Goal: Information Seeking & Learning: Learn about a topic

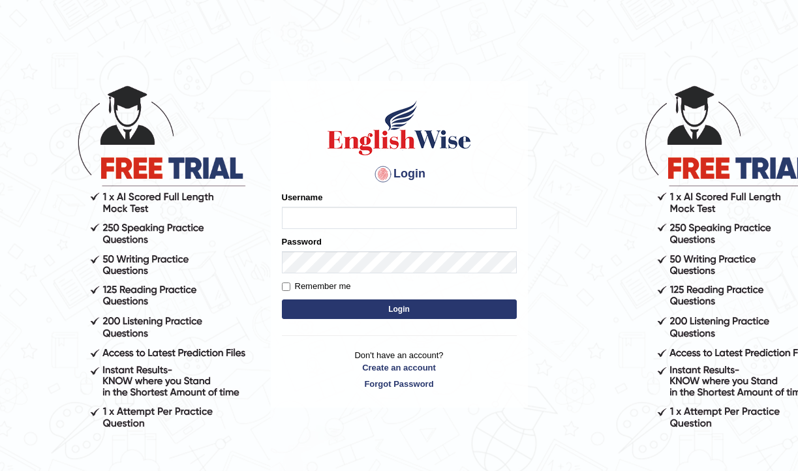
type input "pujap_parramatta"
click at [396, 313] on button "Login" at bounding box center [399, 310] width 235 height 20
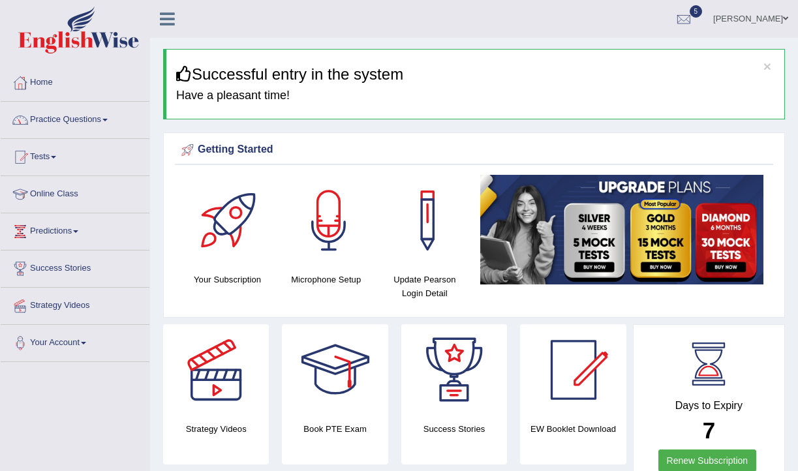
click at [104, 131] on link "Practice Questions" at bounding box center [75, 118] width 149 height 33
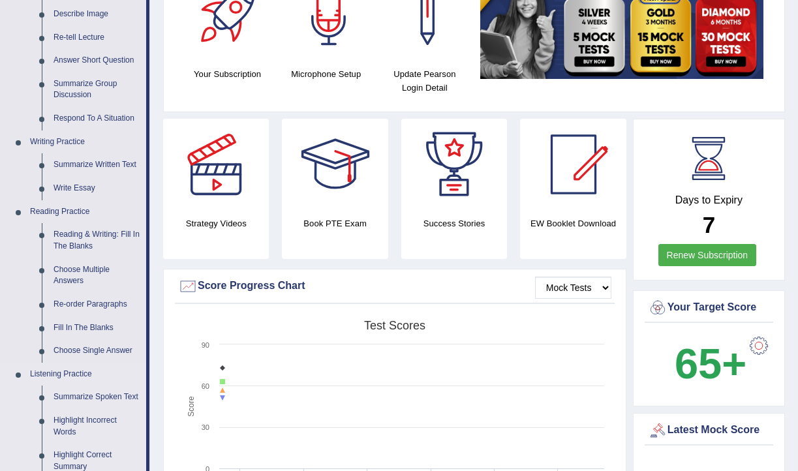
scroll to position [202, 0]
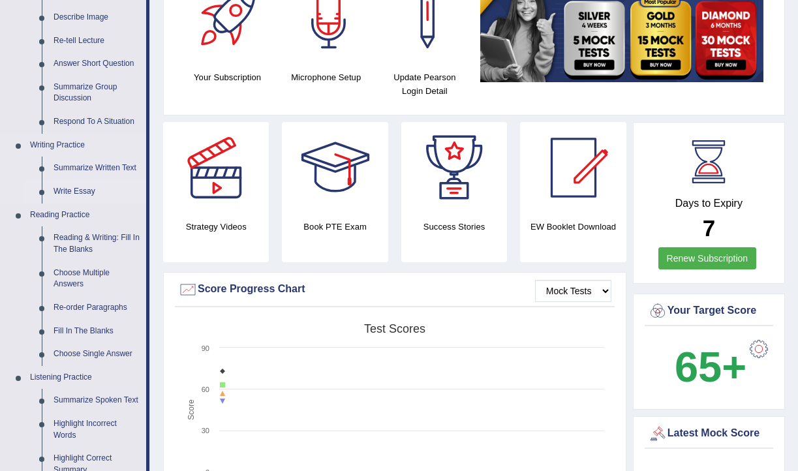
click at [82, 197] on link "Write Essay" at bounding box center [97, 191] width 99 height 23
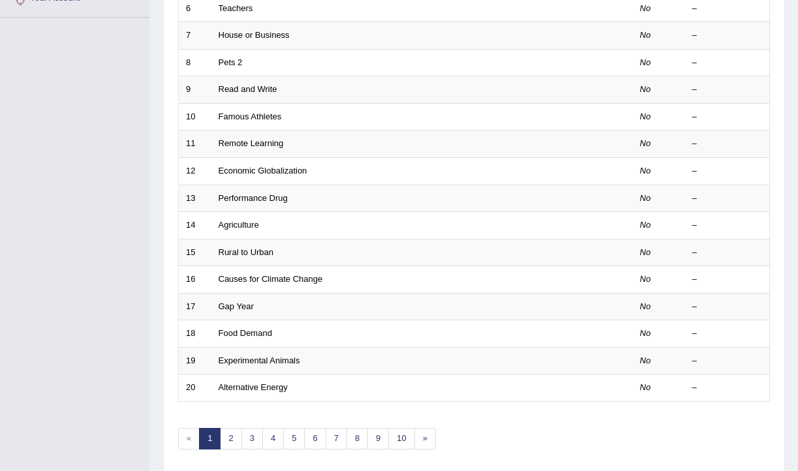
scroll to position [393, 0]
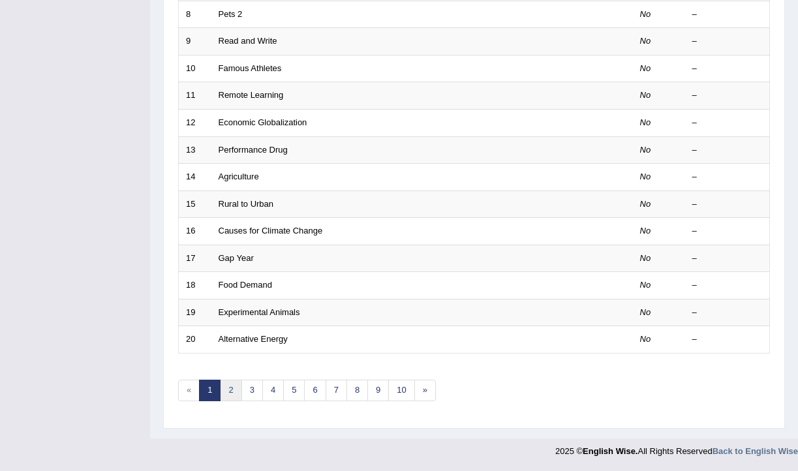
click at [224, 390] on link "2" at bounding box center [231, 391] width 22 height 22
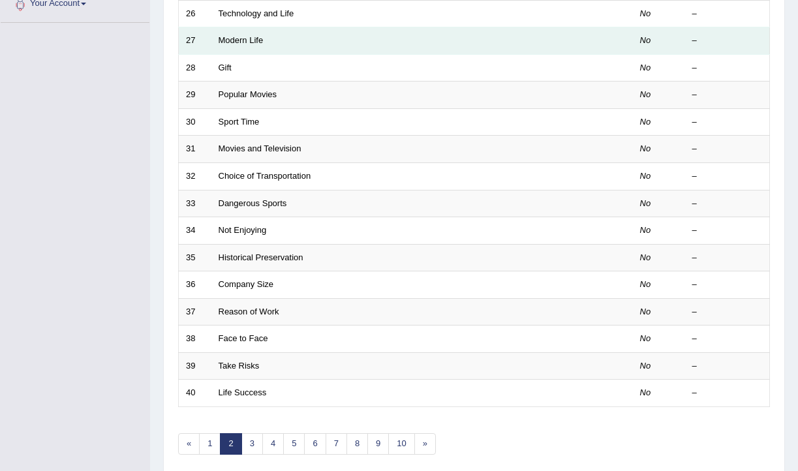
scroll to position [340, 0]
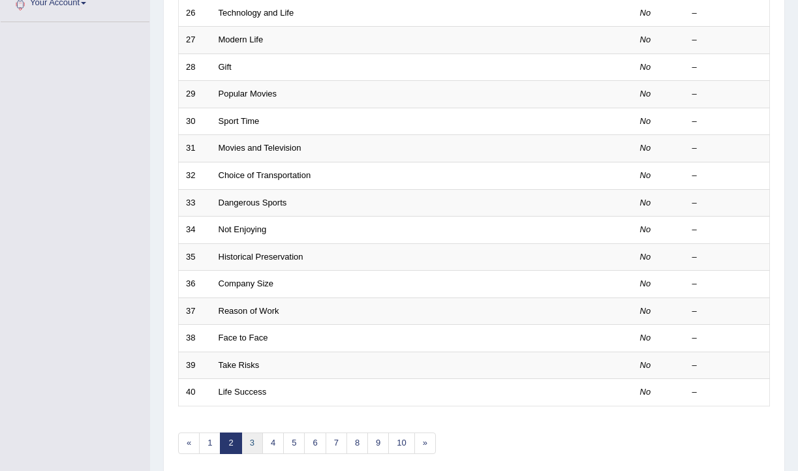
click at [250, 445] on link "3" at bounding box center [252, 444] width 22 height 22
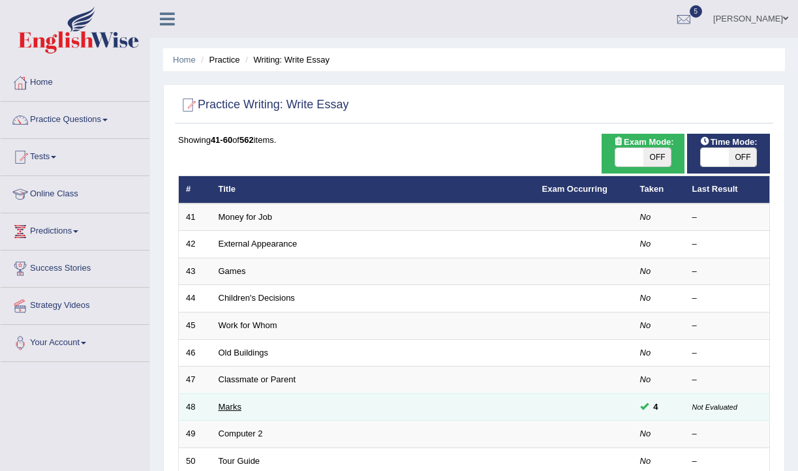
click at [234, 409] on link "Marks" at bounding box center [230, 407] width 23 height 10
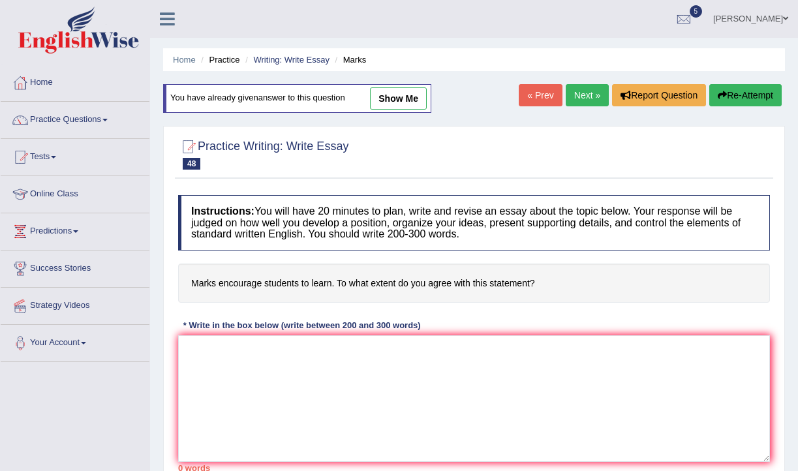
click at [404, 100] on link "show me" at bounding box center [398, 98] width 57 height 22
type textarea "The increasing importance given to marks in schools has ignited numerous discus…"
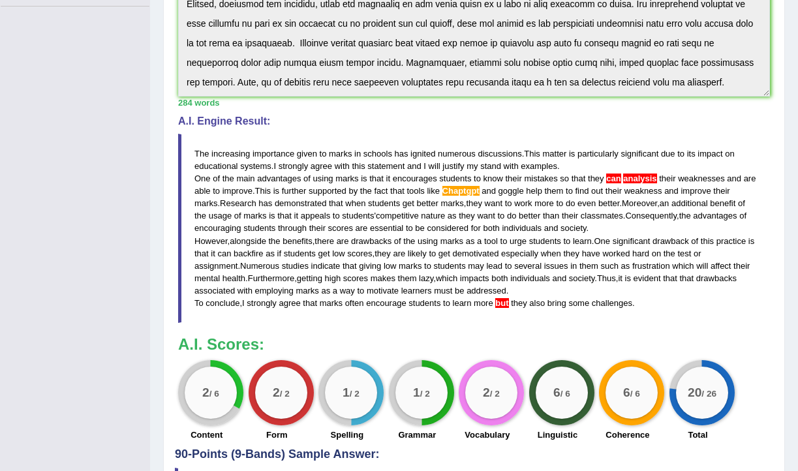
scroll to position [455, 0]
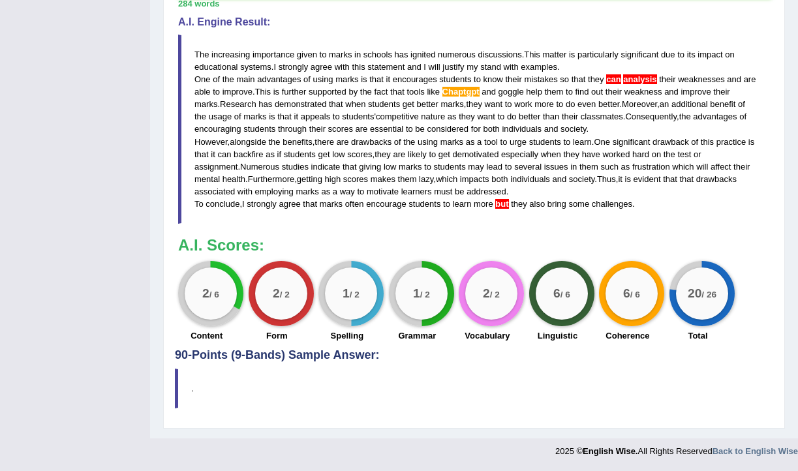
drag, startPoint x: 196, startPoint y: 46, endPoint x: 506, endPoint y: 194, distance: 343.9
click at [506, 194] on blockquote "The increasing importance given to marks in schools has ignited numerous discus…" at bounding box center [474, 129] width 592 height 189
click at [198, 52] on span "The" at bounding box center [201, 55] width 14 height 10
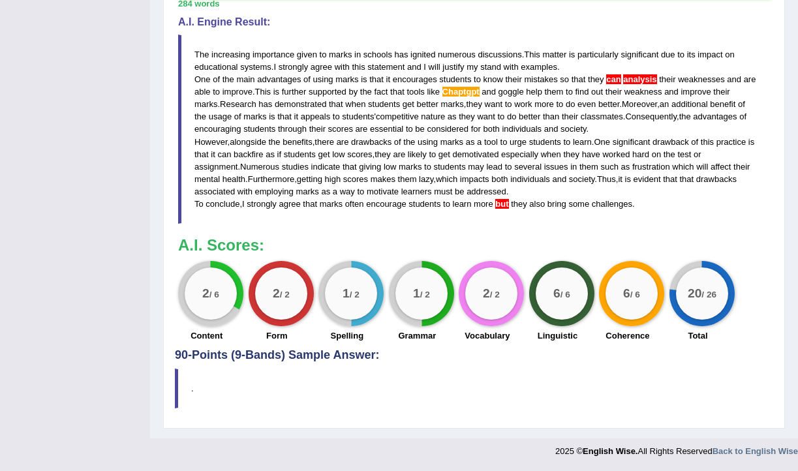
click at [198, 52] on span "The" at bounding box center [201, 55] width 14 height 10
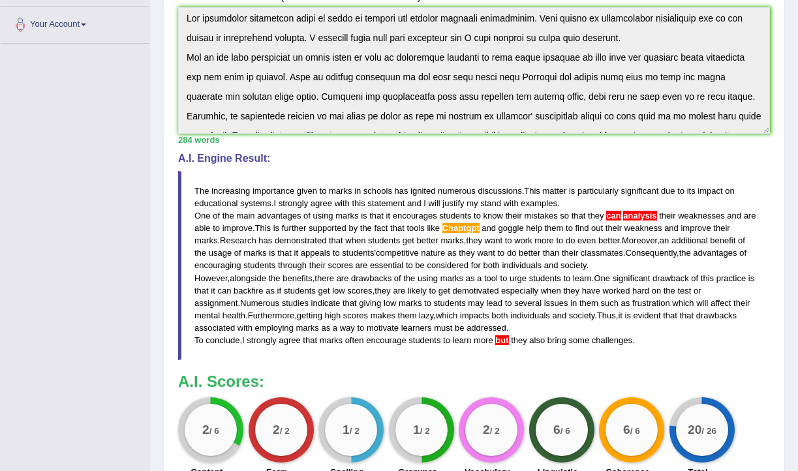
scroll to position [0, 0]
